Goal: Obtain resource: Download file/media

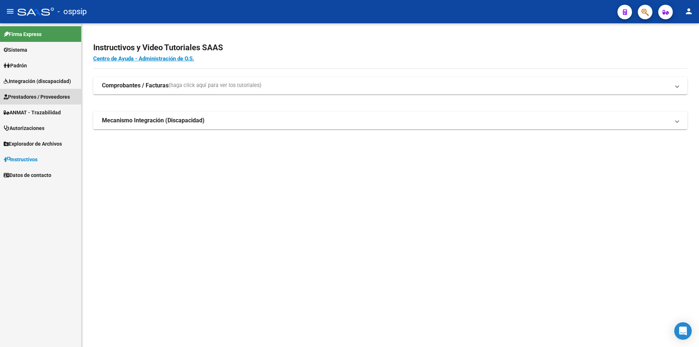
click at [21, 96] on span "Prestadores / Proveedores" at bounding box center [37, 97] width 66 height 8
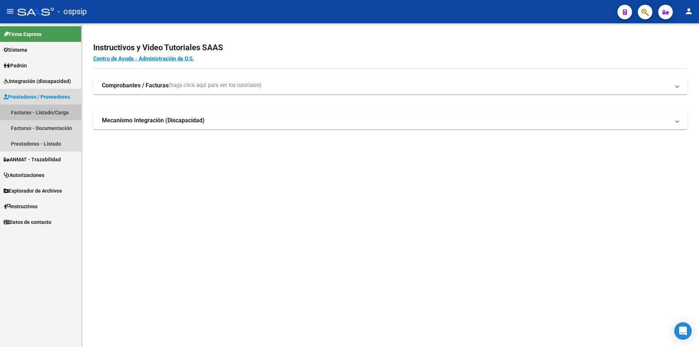
click at [23, 113] on link "Facturas - Listado/Carga" at bounding box center [40, 112] width 81 height 16
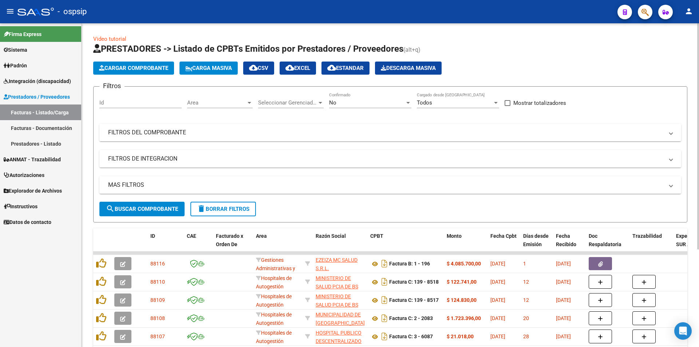
click at [156, 132] on mat-panel-title "FILTROS DEL COMPROBANTE" at bounding box center [386, 133] width 556 height 8
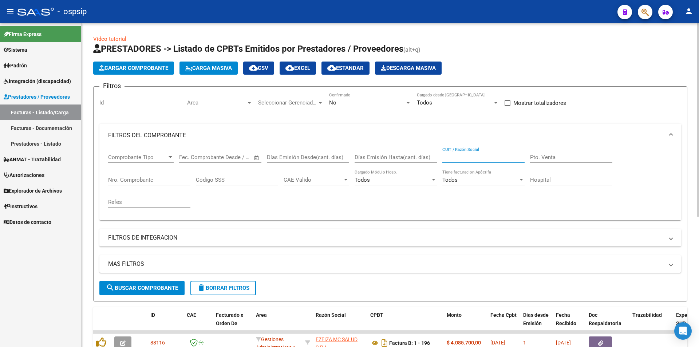
click at [461, 159] on input "CUIT / Razón Social" at bounding box center [483, 157] width 82 height 7
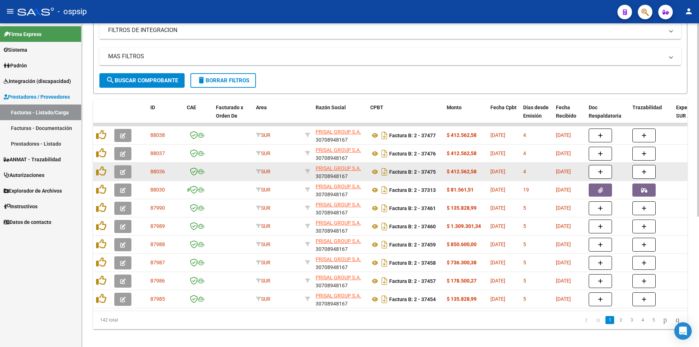
scroll to position [218, 0]
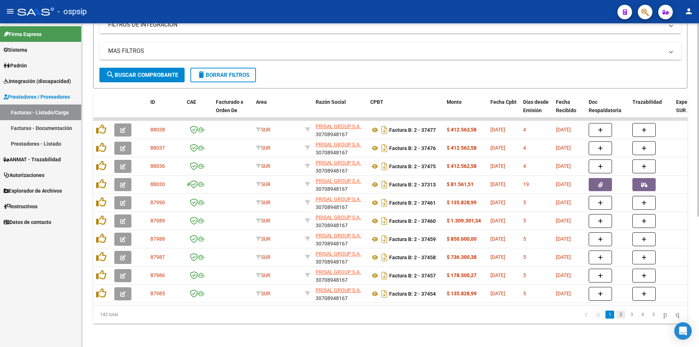
type input "prisal"
click at [616, 315] on link "2" at bounding box center [620, 315] width 9 height 8
click at [627, 317] on link "3" at bounding box center [631, 315] width 9 height 8
click at [638, 316] on link "4" at bounding box center [642, 315] width 9 height 8
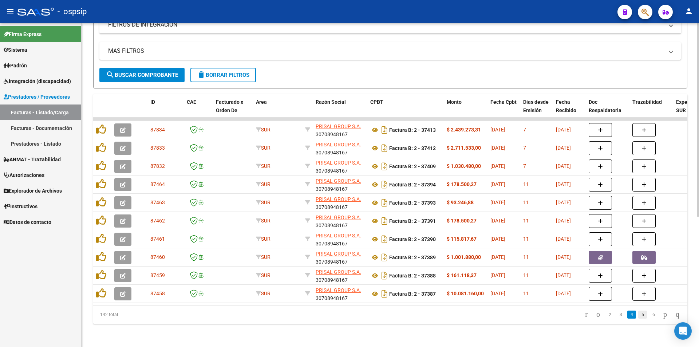
click at [638, 315] on link "5" at bounding box center [642, 315] width 9 height 8
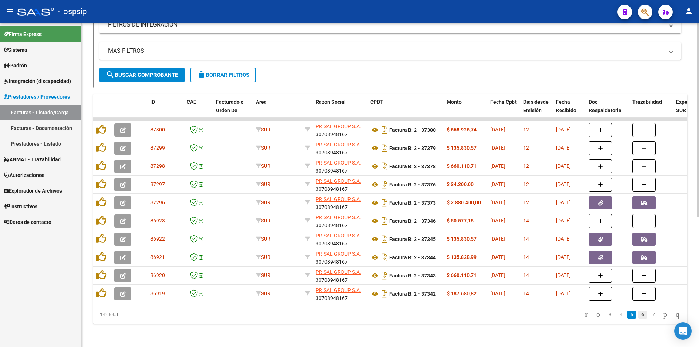
click at [638, 315] on link "6" at bounding box center [642, 315] width 9 height 8
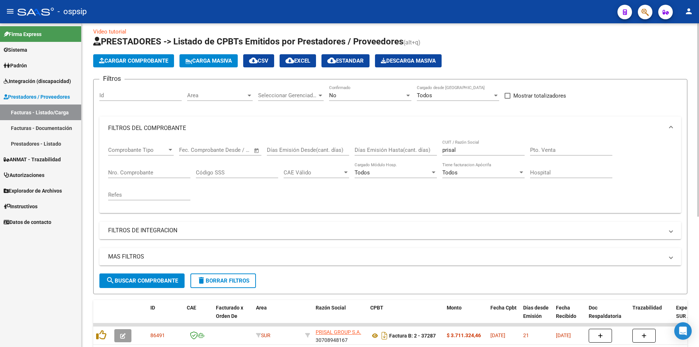
scroll to position [0, 0]
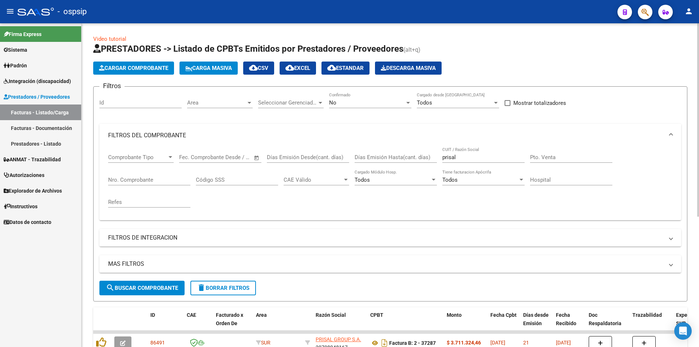
click at [134, 181] on input "Nro. Comprobante" at bounding box center [149, 180] width 82 height 7
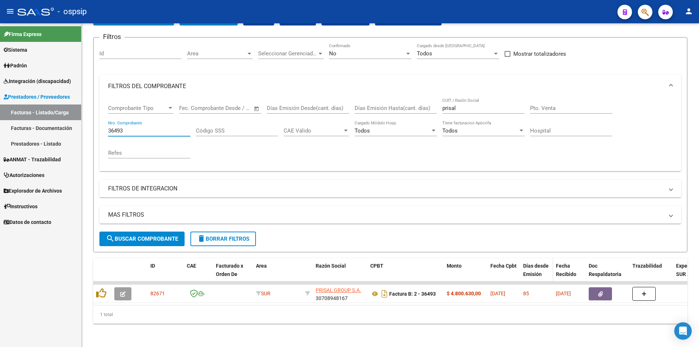
scroll to position [55, 0]
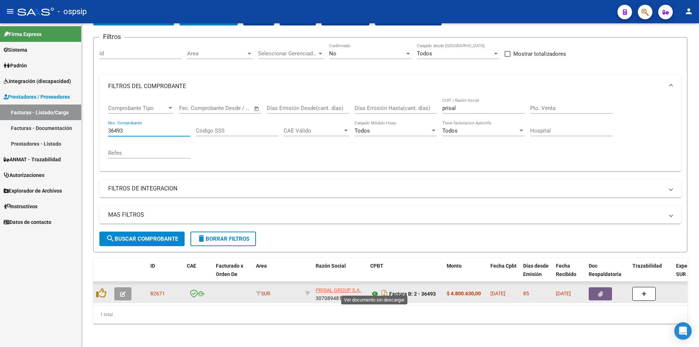
type input "36493"
click at [374, 289] on icon at bounding box center [374, 293] width 9 height 9
click at [606, 288] on button "button" at bounding box center [600, 293] width 23 height 13
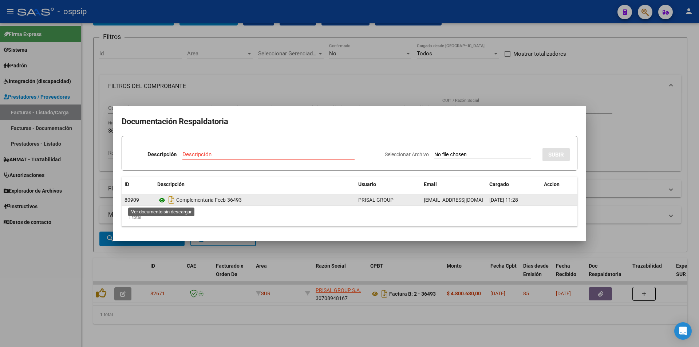
click at [161, 201] on icon at bounding box center [161, 200] width 9 height 9
